Goal: Entertainment & Leisure: Consume media (video, audio)

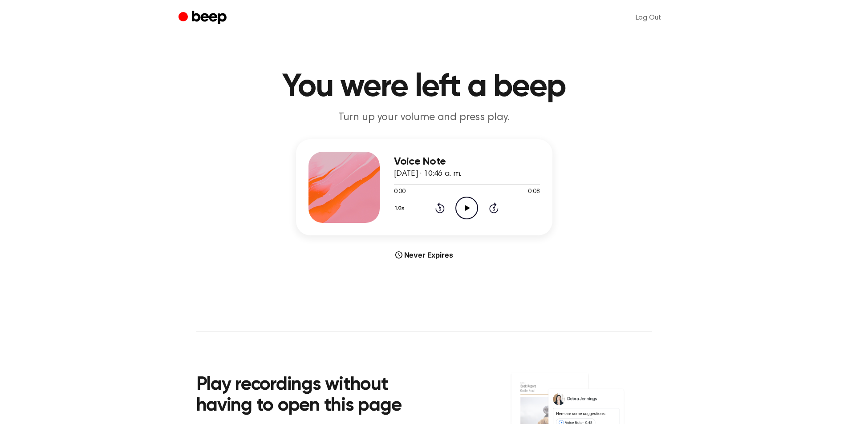
click at [467, 206] on icon "Play Audio" at bounding box center [466, 208] width 23 height 23
click at [464, 201] on icon "Play Audio" at bounding box center [466, 208] width 23 height 23
click at [475, 203] on icon "Play Audio" at bounding box center [466, 208] width 23 height 23
click at [472, 198] on circle at bounding box center [467, 208] width 22 height 22
drag, startPoint x: 469, startPoint y: 206, endPoint x: 573, endPoint y: 185, distance: 106.7
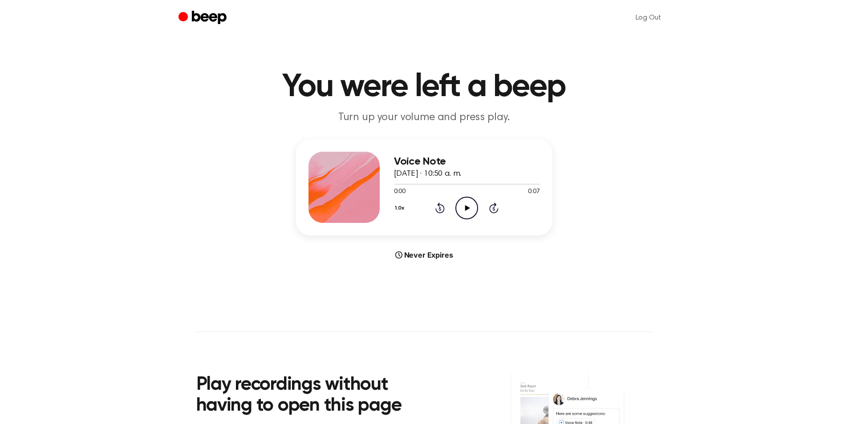
click at [469, 206] on icon "Play Audio" at bounding box center [466, 208] width 23 height 23
drag, startPoint x: 462, startPoint y: 212, endPoint x: 650, endPoint y: 210, distance: 187.3
click at [464, 213] on icon "Play Audio" at bounding box center [466, 208] width 23 height 23
click at [470, 204] on icon "Play Audio" at bounding box center [466, 208] width 23 height 23
click at [464, 202] on icon "Play Audio" at bounding box center [466, 208] width 23 height 23
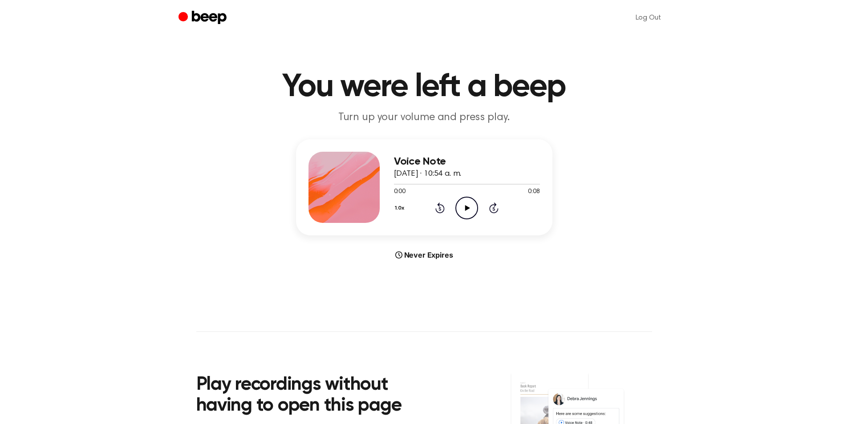
click at [459, 204] on icon "Play Audio" at bounding box center [466, 208] width 23 height 23
click at [460, 207] on icon "Play Audio" at bounding box center [466, 208] width 23 height 23
click at [470, 204] on icon "Play Audio" at bounding box center [466, 208] width 23 height 23
click at [467, 201] on icon "Play Audio" at bounding box center [466, 208] width 23 height 23
click at [471, 214] on icon "Play Audio" at bounding box center [466, 208] width 23 height 23
